Goal: Task Accomplishment & Management: Complete application form

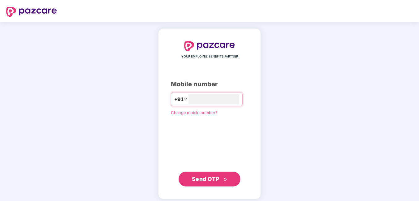
type input "**********"
click at [216, 180] on span "Send OTP" at bounding box center [205, 178] width 27 height 6
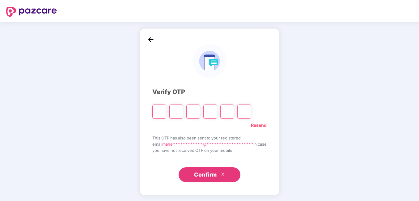
paste input "*"
type input "*"
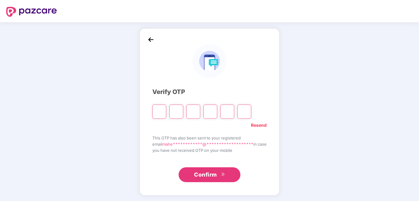
type input "*"
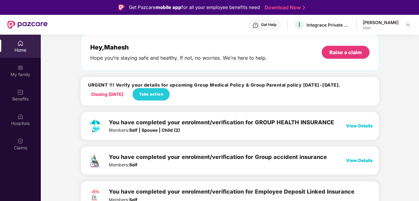
scroll to position [27, 0]
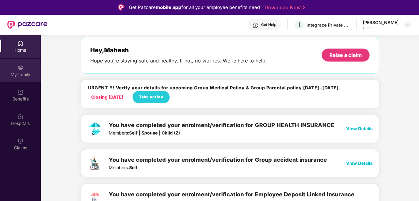
click at [17, 68] on div "My family" at bounding box center [20, 70] width 41 height 23
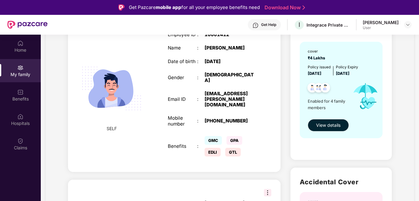
scroll to position [0, 0]
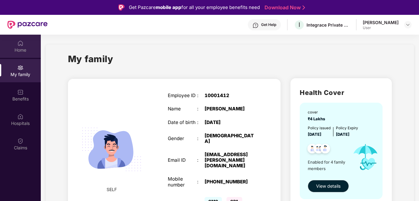
click at [21, 47] on div "Home" at bounding box center [20, 50] width 41 height 6
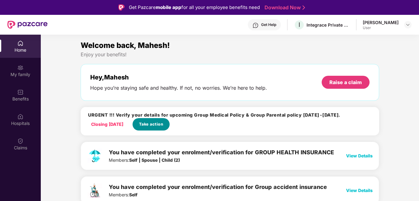
click at [148, 122] on span "Take action" at bounding box center [151, 124] width 24 height 6
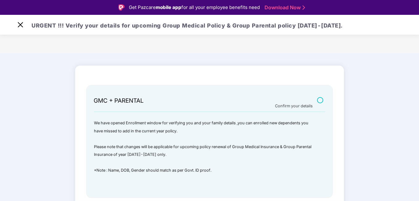
click at [389, 80] on main "GMC + PARENTAL Confirm your details We have opened Enrollment window for verify…" at bounding box center [209, 146] width 419 height 186
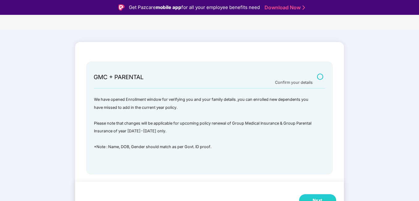
click at [390, 137] on main "GMC + PARENTAL Confirm your details We have opened Enrollment window for verify…" at bounding box center [209, 123] width 419 height 186
click at [319, 197] on div "Next" at bounding box center [317, 200] width 10 height 6
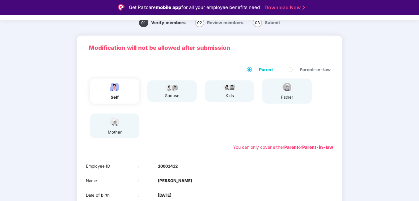
click at [365, 87] on div "01 Verify members 02 Review members 03 Submit Modification will not be allowed …" at bounding box center [209, 150] width 419 height 274
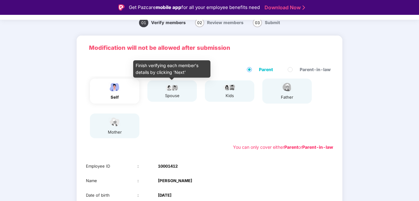
click at [172, 95] on div "spouse" at bounding box center [171, 95] width 15 height 6
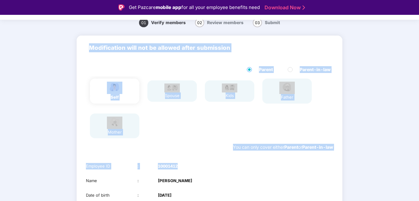
drag, startPoint x: 418, startPoint y: 68, endPoint x: 419, endPoint y: 159, distance: 91.7
click at [418, 159] on html "Get Pazcare mobile app for all your employee benefits need Download Now Verific…" at bounding box center [209, 100] width 419 height 201
copy div "Modification will not be allowed after submission Parent Parent-in-law self spo…"
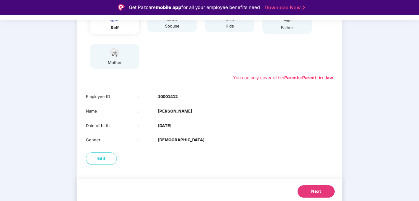
scroll to position [95, 0]
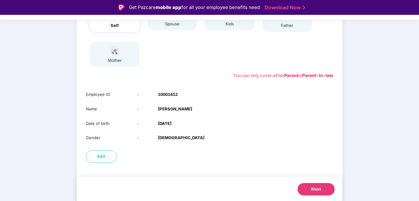
click at [316, 188] on span "Next" at bounding box center [316, 189] width 10 height 6
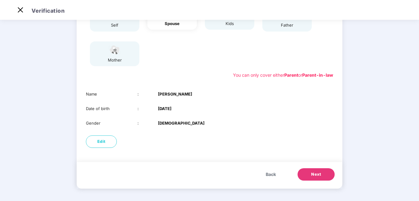
scroll to position [81, 0]
click at [319, 175] on span "Next" at bounding box center [316, 174] width 10 height 6
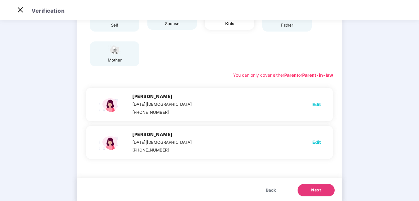
scroll to position [95, 0]
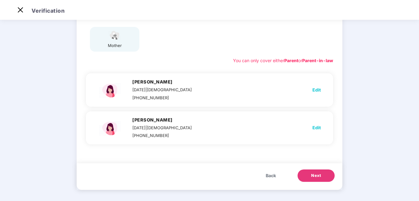
click at [315, 127] on span "Edit" at bounding box center [316, 127] width 8 height 7
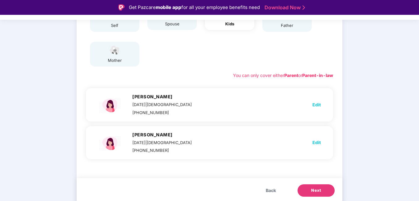
select select "******"
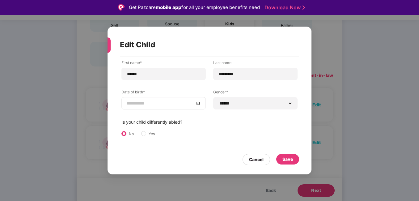
click at [143, 103] on input at bounding box center [161, 103] width 68 height 7
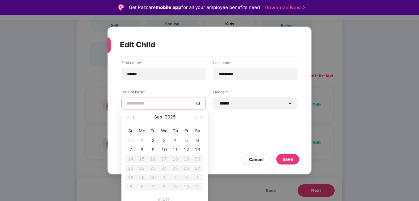
click at [133, 116] on span "button" at bounding box center [134, 117] width 3 height 3
click at [142, 150] on div "5" at bounding box center [141, 149] width 7 height 7
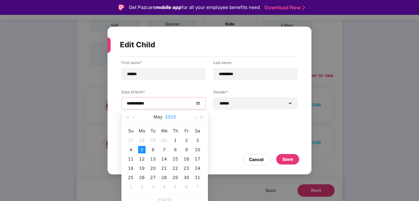
click at [172, 118] on button "2025" at bounding box center [170, 116] width 11 height 12
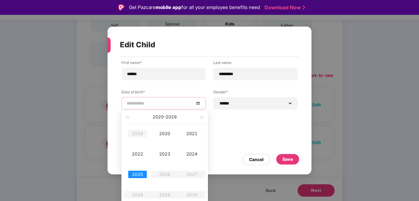
click at [136, 135] on div "2019" at bounding box center [137, 133] width 19 height 7
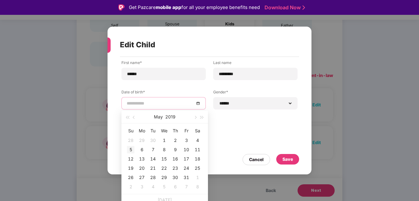
type input "**********"
click at [130, 150] on div "5" at bounding box center [130, 149] width 7 height 7
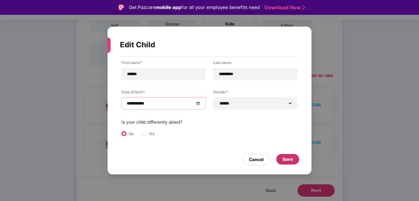
click at [287, 159] on div "Save" at bounding box center [287, 159] width 10 height 7
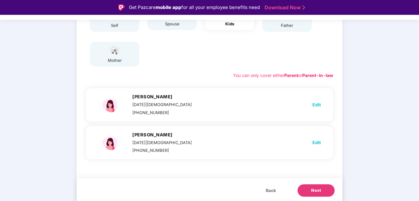
click at [315, 192] on span "Next" at bounding box center [316, 190] width 10 height 6
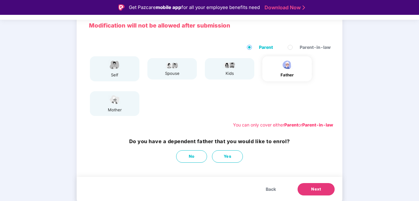
scroll to position [46, 0]
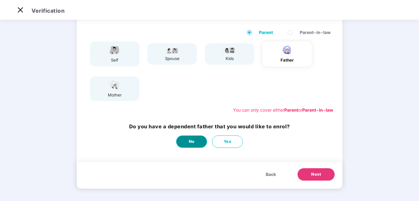
click at [186, 140] on button "No" at bounding box center [191, 141] width 31 height 12
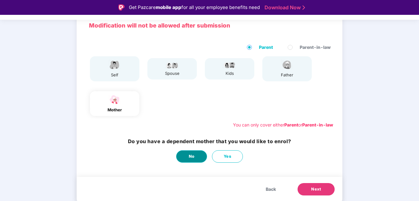
click at [190, 153] on span "No" at bounding box center [192, 156] width 6 height 6
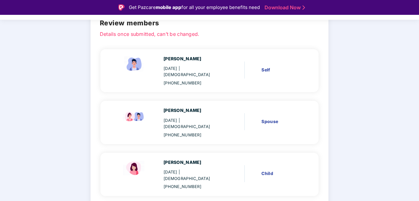
scroll to position [15, 0]
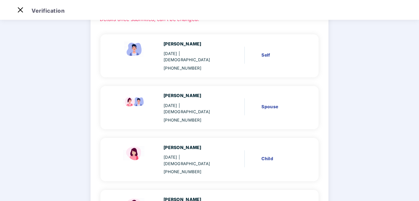
click at [393, 106] on main "Verify members 02 Review members 03 Submit Review members Details once submitte…" at bounding box center [209, 127] width 419 height 313
click at [399, 196] on main "Verify members 02 Review members 03 Submit Review members Details once submitte…" at bounding box center [209, 127] width 419 height 313
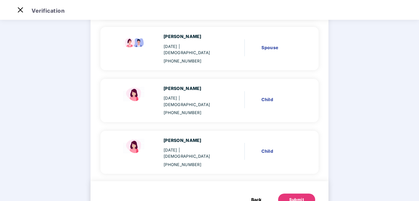
click at [303, 193] on button "Submit" at bounding box center [296, 199] width 37 height 12
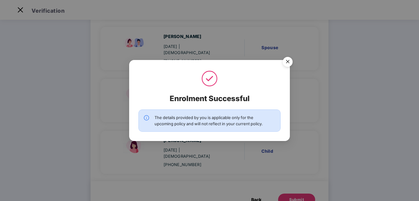
click at [288, 61] on img "Close" at bounding box center [287, 62] width 17 height 17
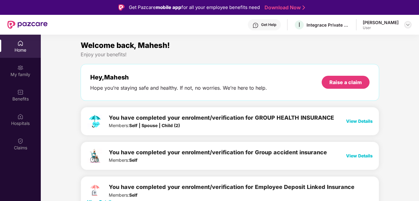
click at [409, 26] on img at bounding box center [407, 24] width 5 height 5
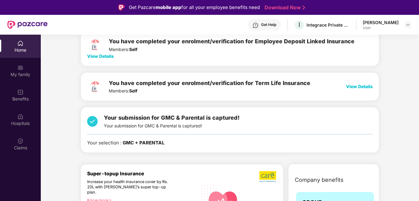
scroll to position [154, 0]
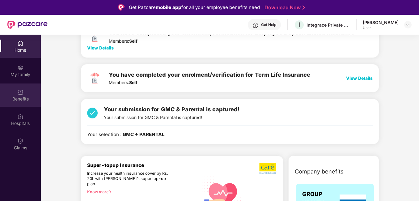
click at [21, 98] on div "Benefits" at bounding box center [20, 99] width 41 height 6
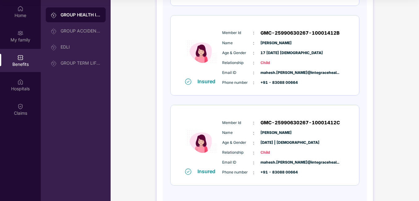
scroll to position [277, 0]
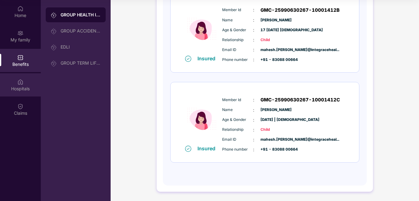
click at [16, 81] on div "Hospitals" at bounding box center [20, 84] width 41 height 23
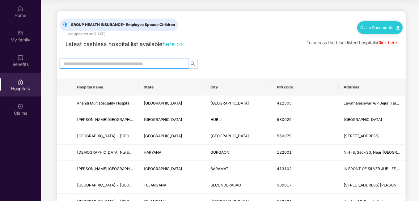
click at [83, 65] on input "text" at bounding box center [122, 63] width 116 height 7
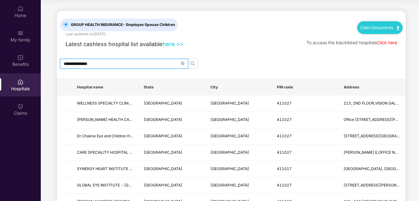
type input "**********"
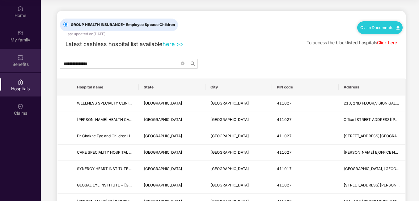
click at [17, 61] on div "Benefits" at bounding box center [20, 64] width 41 height 6
